Goal: Task Accomplishment & Management: Manage account settings

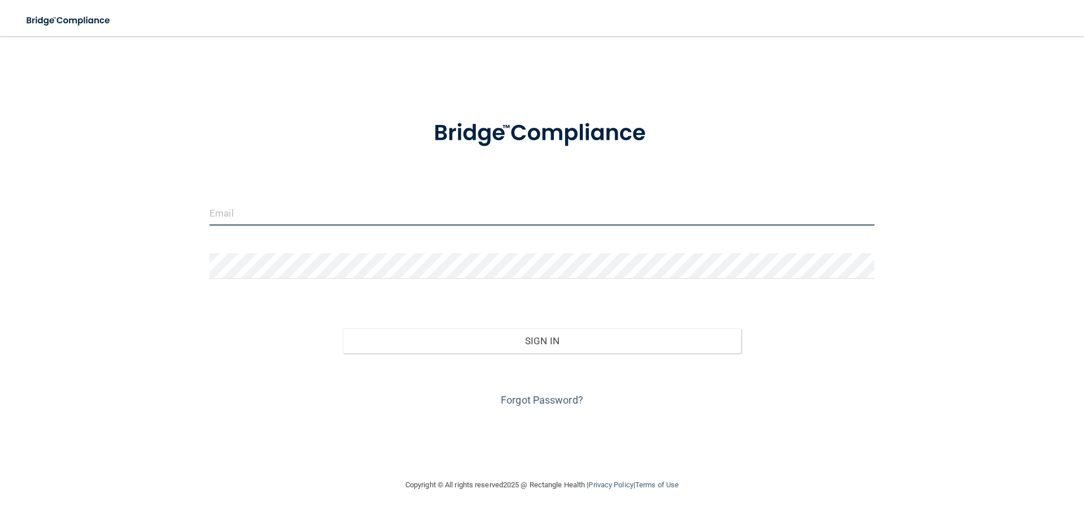
click at [383, 218] on input "email" at bounding box center [542, 212] width 665 height 25
type input "[EMAIL_ADDRESS][DOMAIN_NAME]"
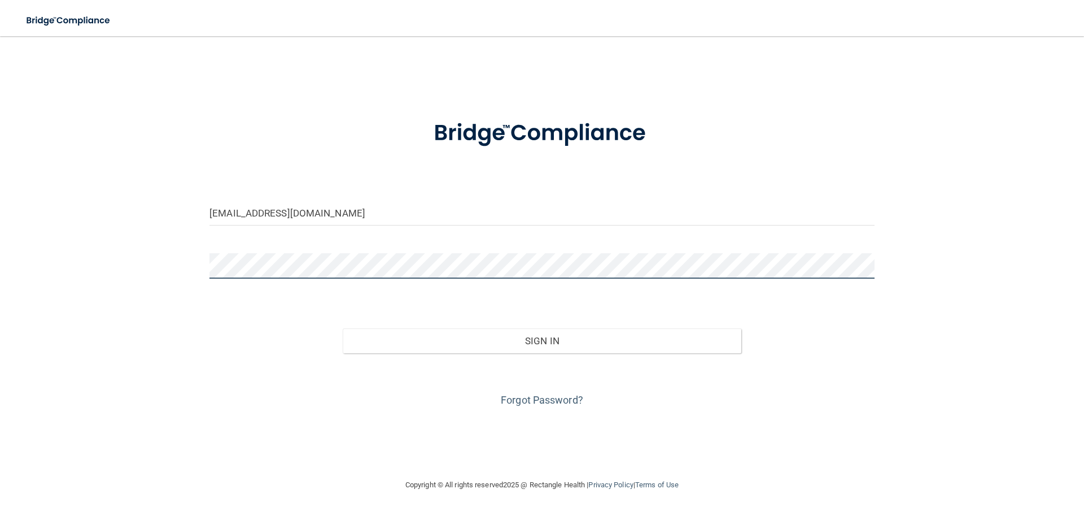
click at [343, 328] on button "Sign In" at bounding box center [542, 340] width 399 height 25
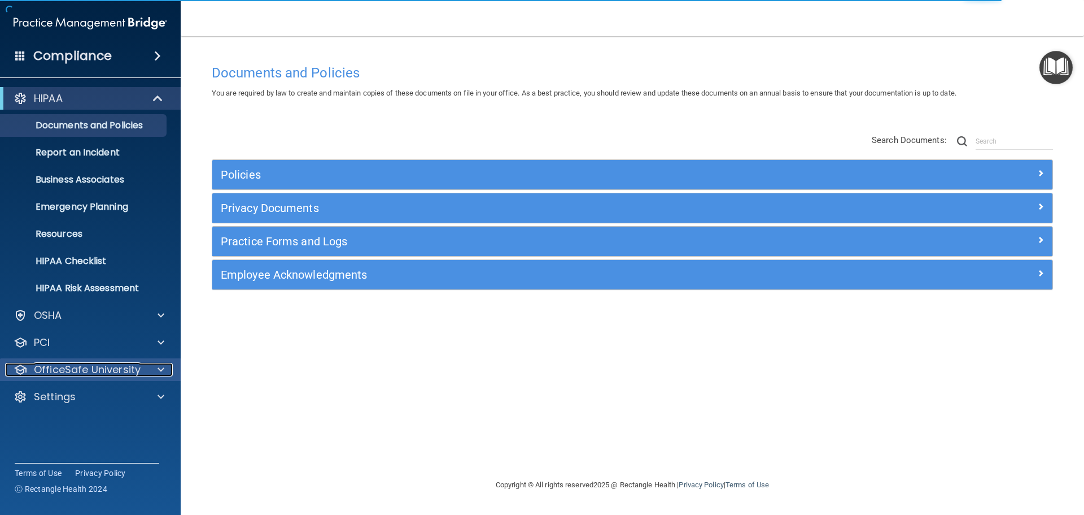
click at [77, 374] on p "OfficeSafe University" at bounding box center [87, 370] width 107 height 14
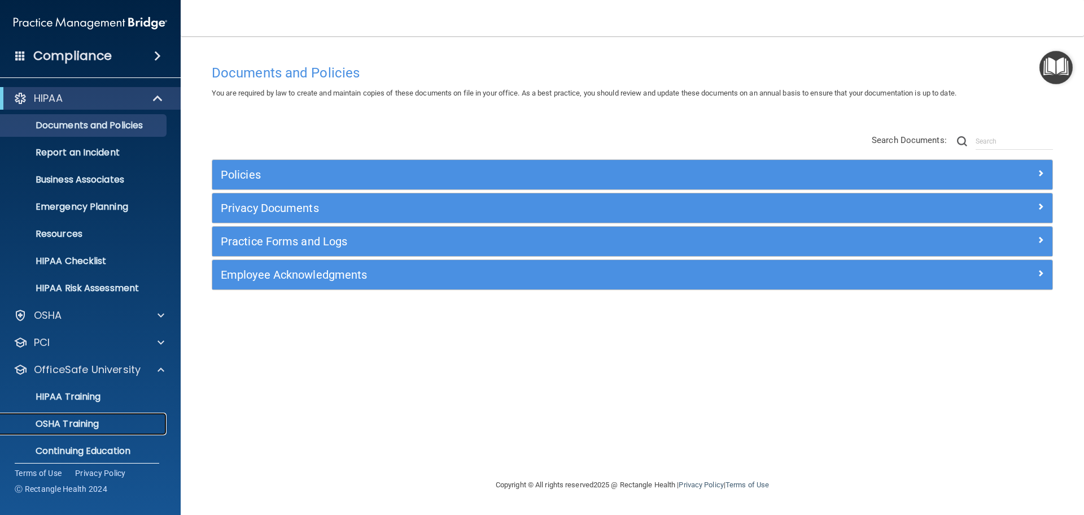
click at [73, 426] on p "OSHA Training" at bounding box center [52, 423] width 91 height 11
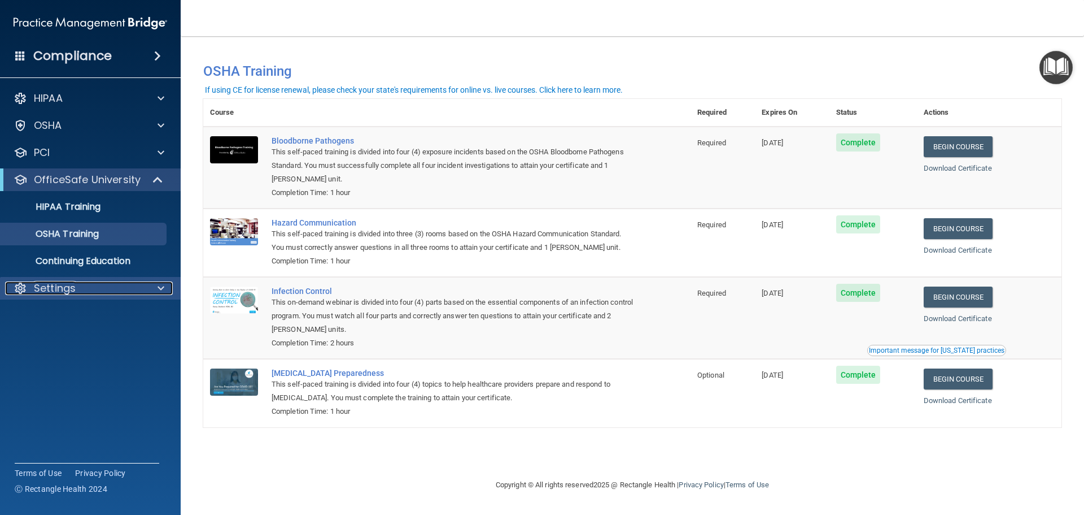
click at [67, 289] on p "Settings" at bounding box center [55, 288] width 42 height 14
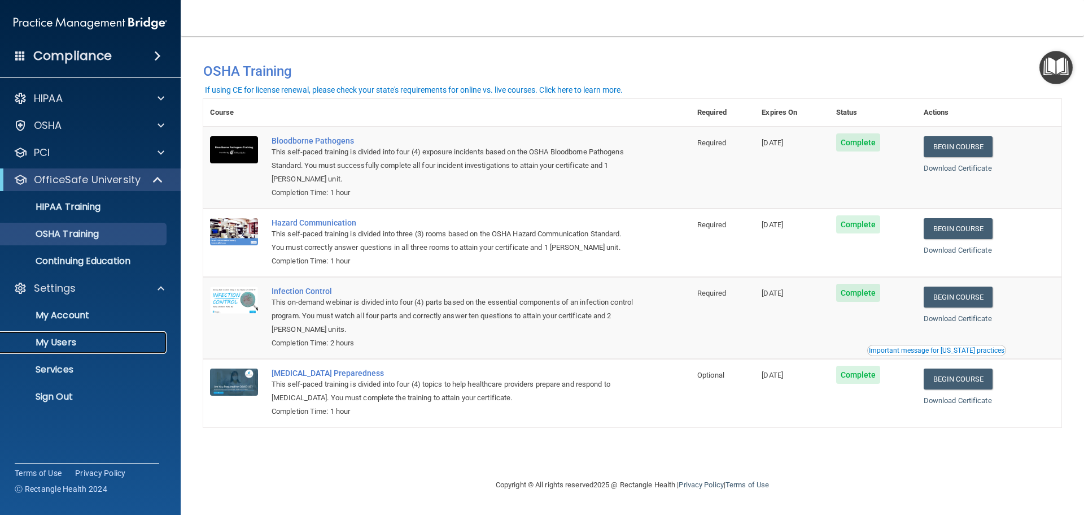
click at [75, 342] on p "My Users" at bounding box center [84, 342] width 154 height 11
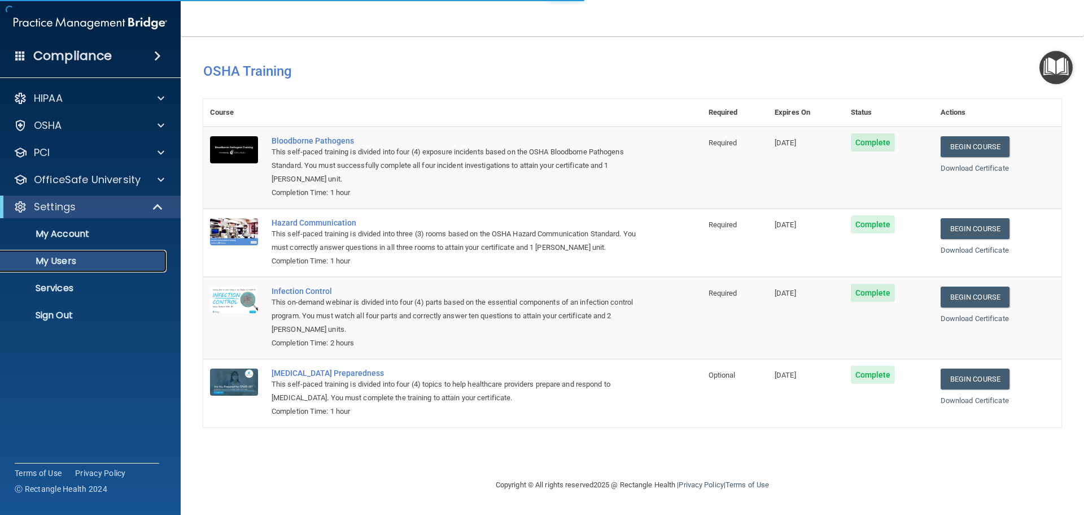
select select "20"
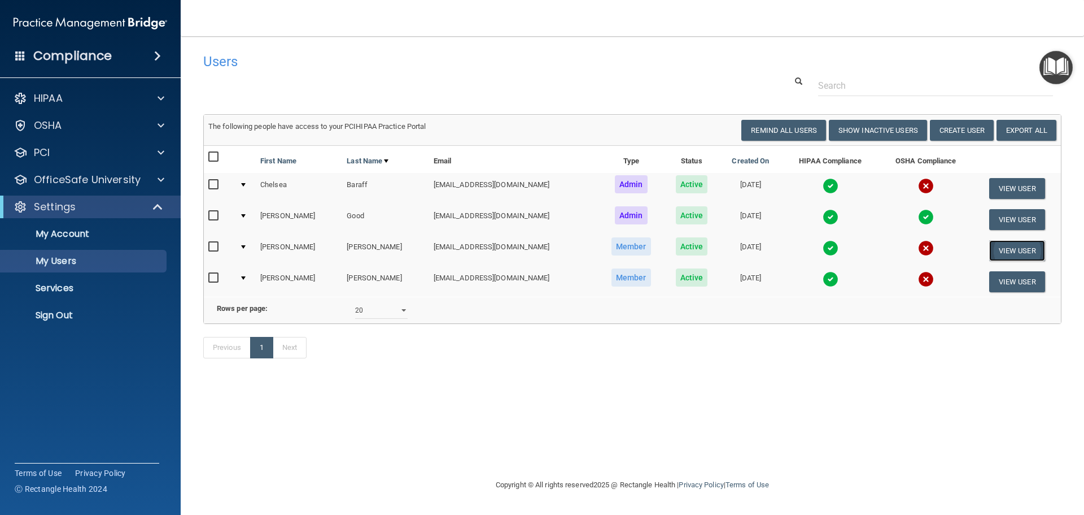
click at [1012, 254] on button "View User" at bounding box center [1017, 250] width 56 height 21
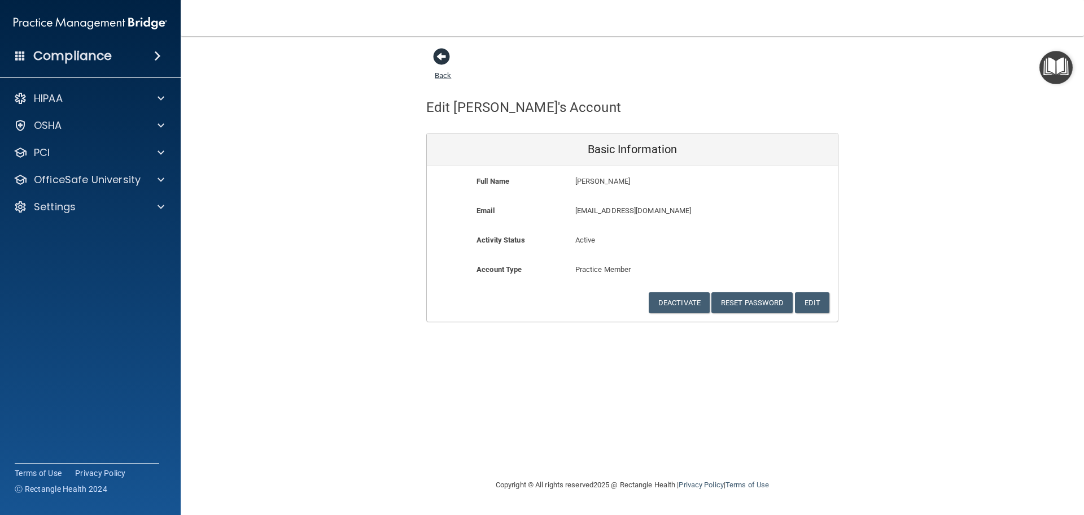
click at [442, 51] on span at bounding box center [441, 56] width 17 height 17
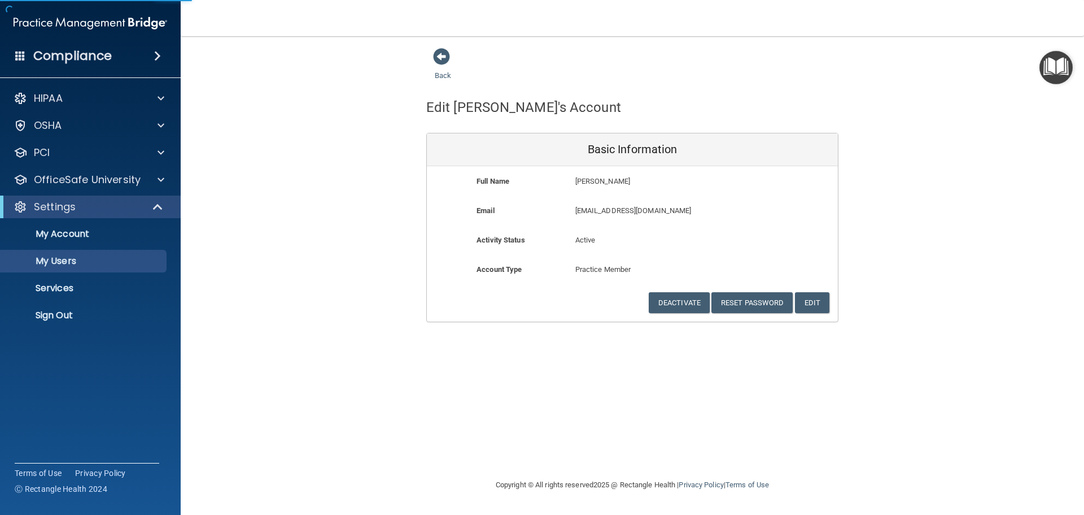
select select "20"
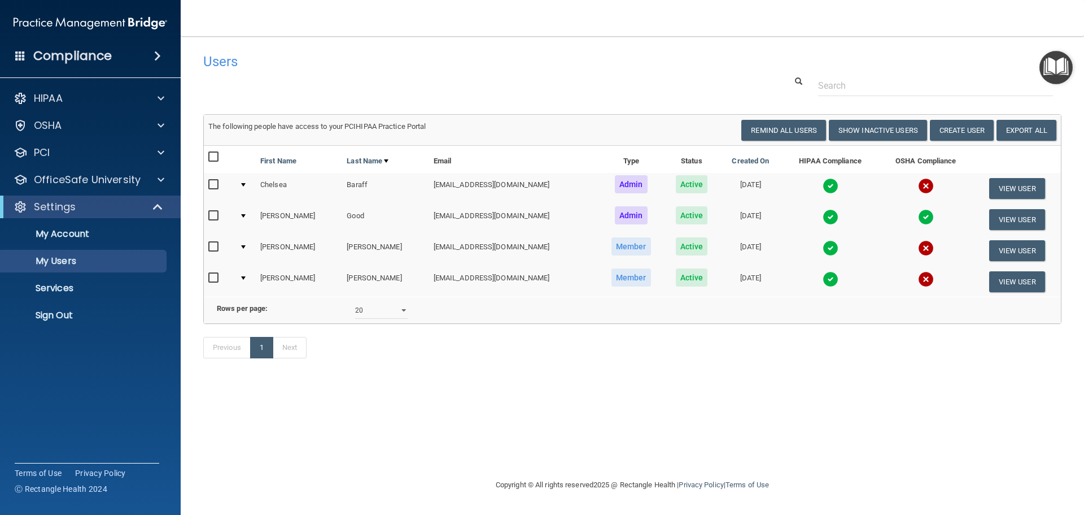
click at [159, 54] on span at bounding box center [157, 56] width 7 height 14
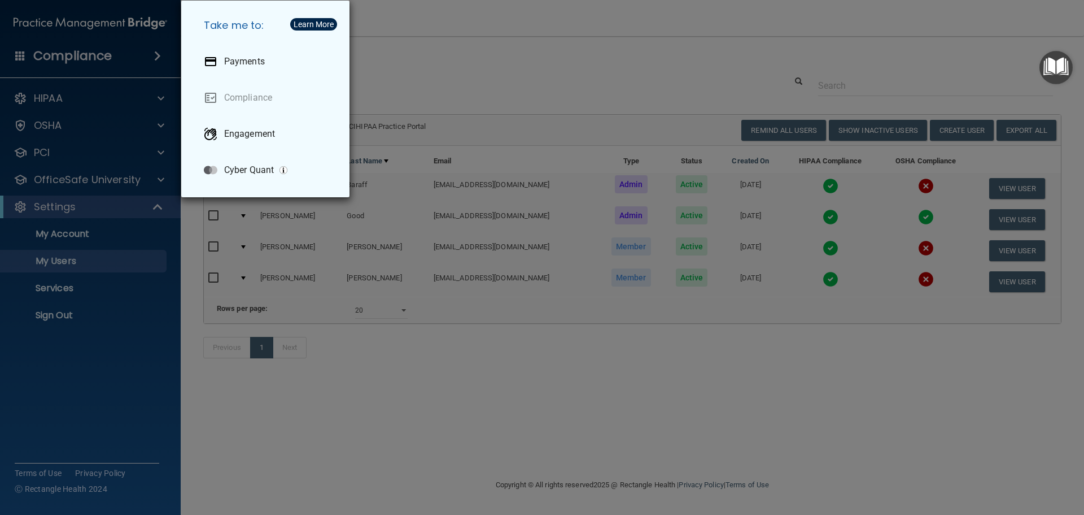
click at [159, 54] on div "Take me to: Payments Compliance Engagement Cyber Quant" at bounding box center [542, 257] width 1084 height 515
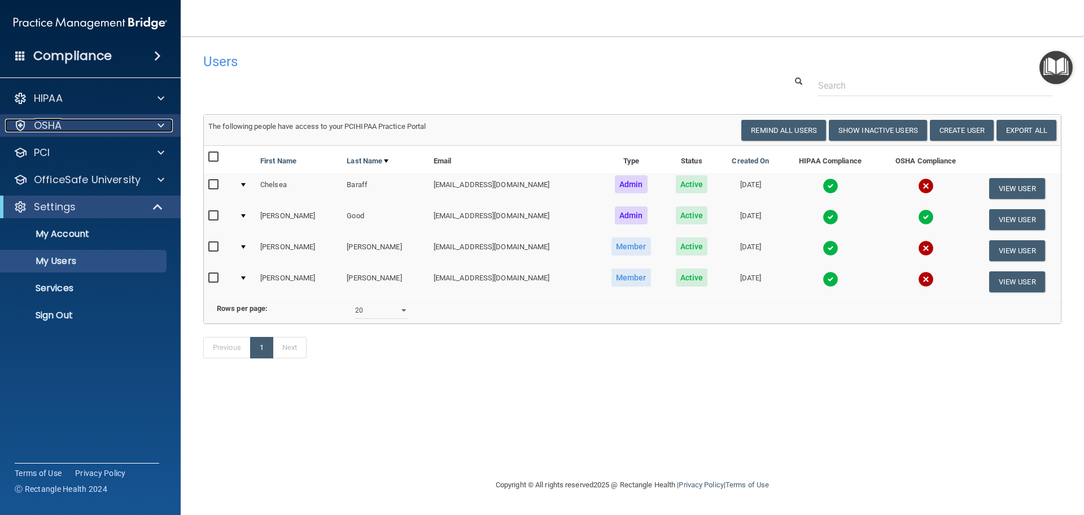
click at [131, 121] on div "OSHA" at bounding box center [75, 126] width 140 height 14
